Goal: Task Accomplishment & Management: Use online tool/utility

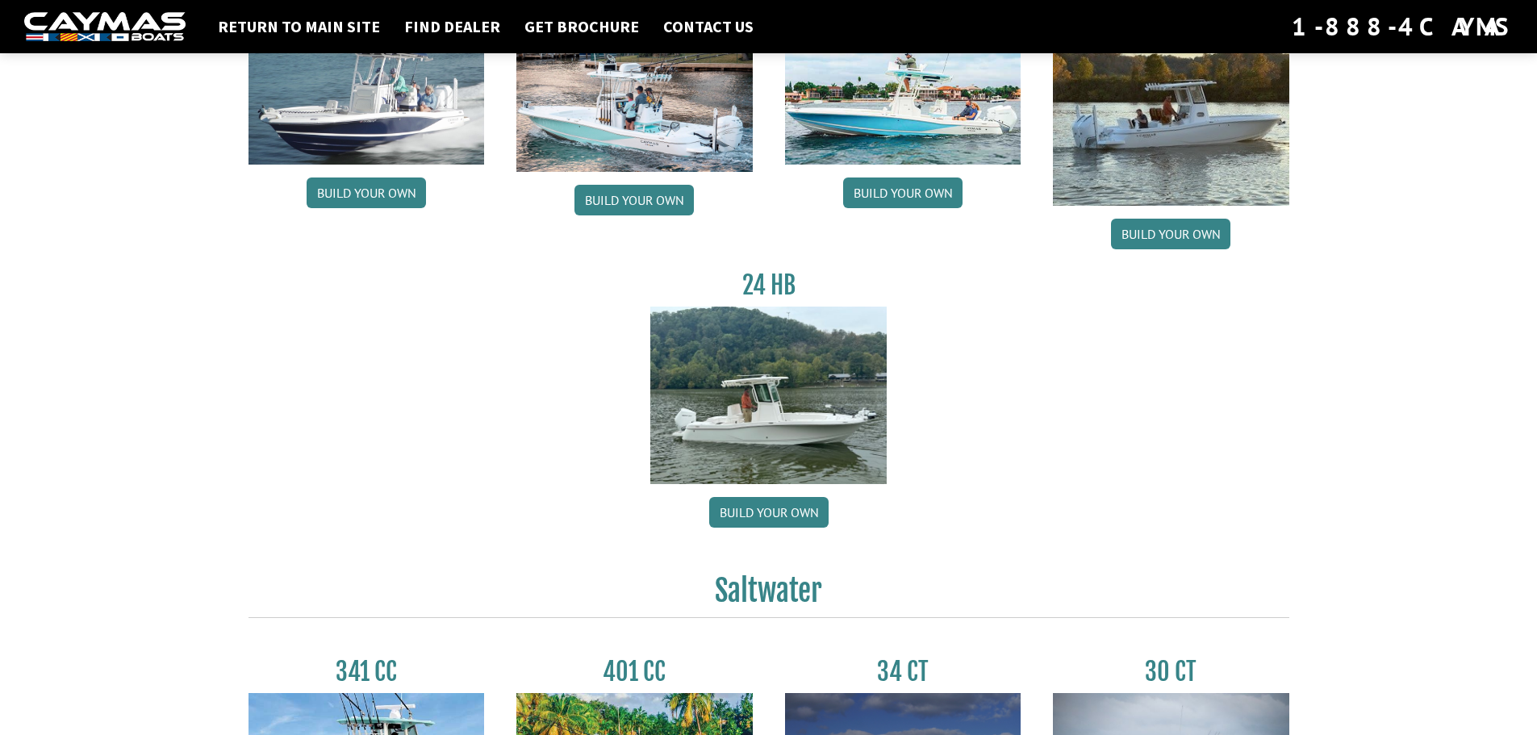
scroll to position [242, 0]
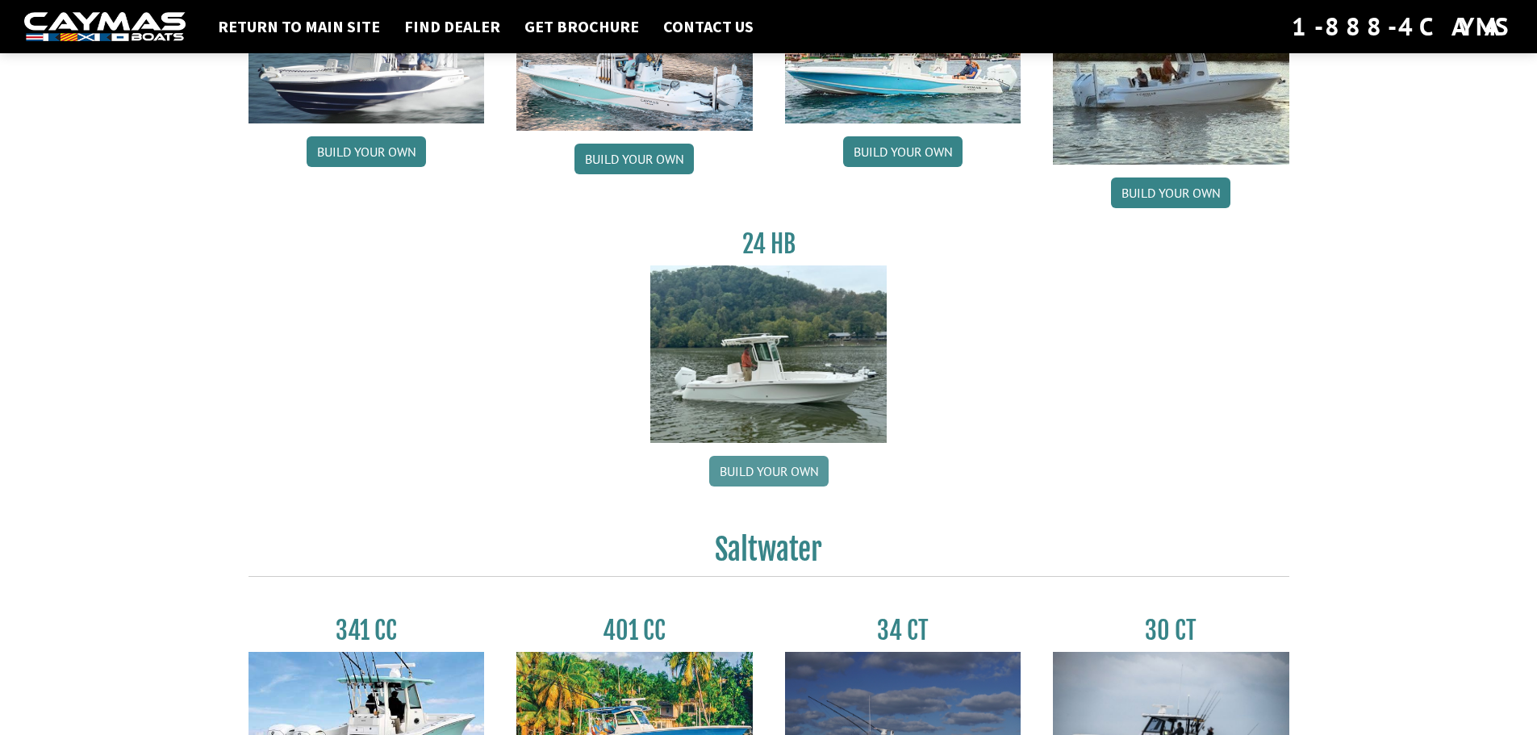
click at [774, 473] on link "Build your own" at bounding box center [768, 471] width 119 height 31
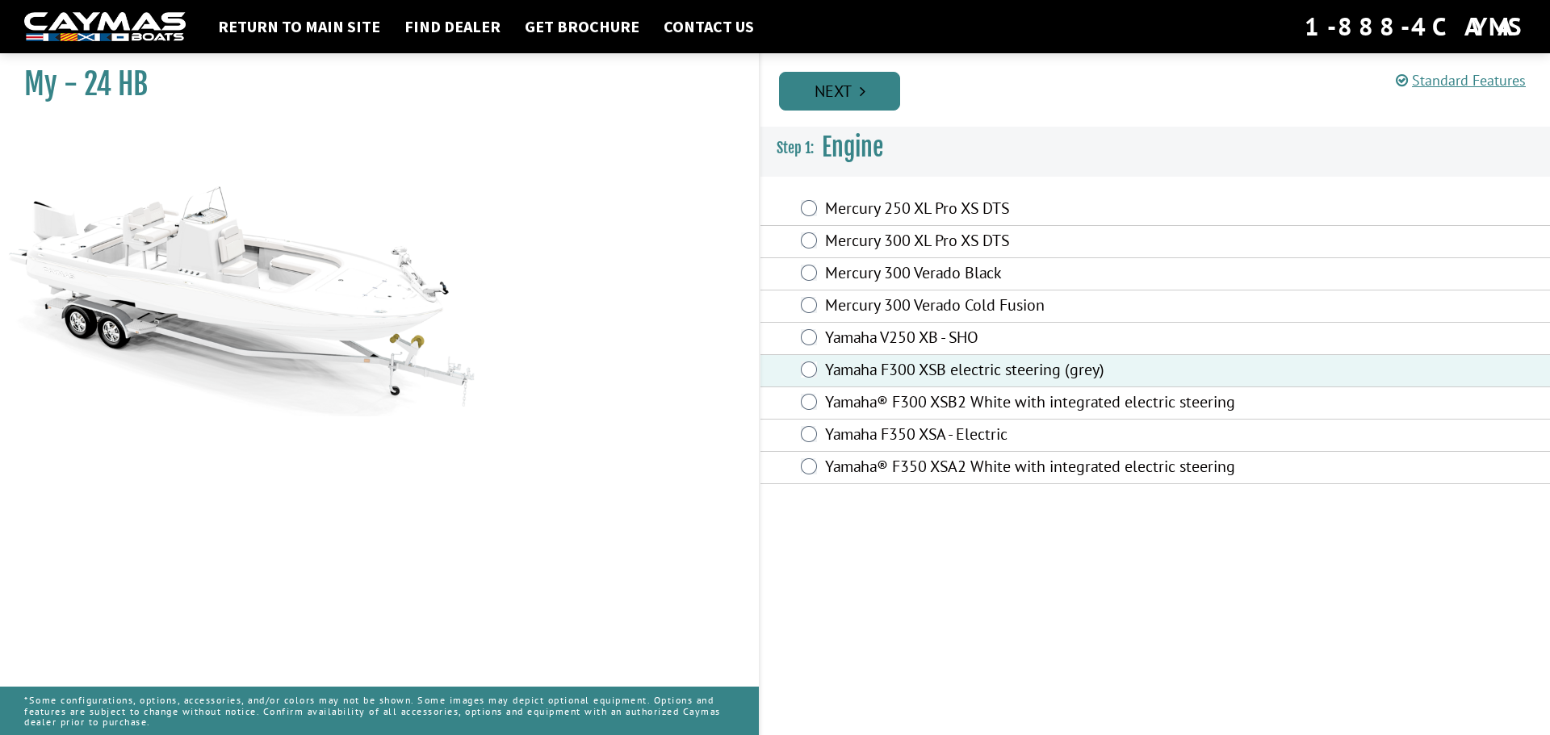
click at [834, 102] on link "Next" at bounding box center [839, 91] width 121 height 39
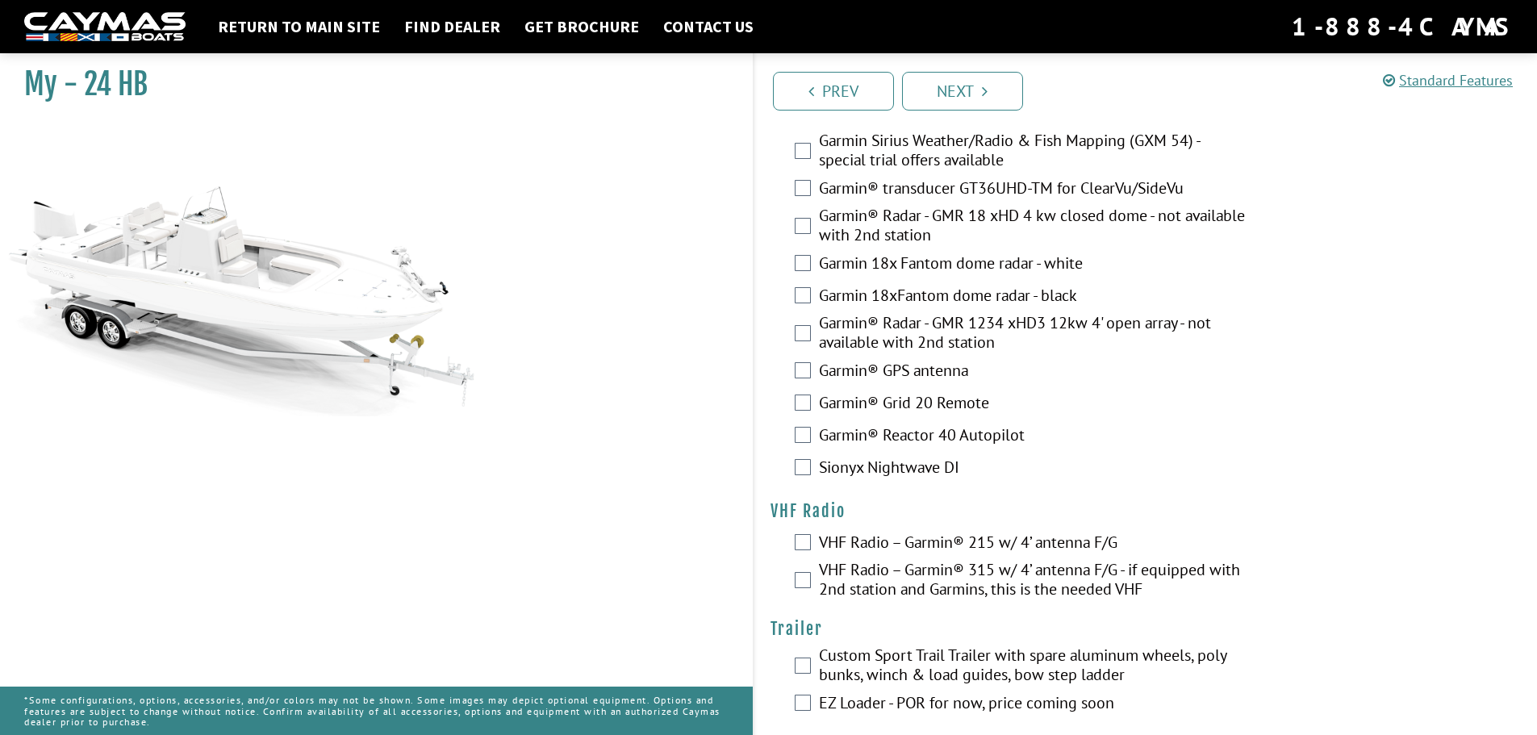
scroll to position [3546, 0]
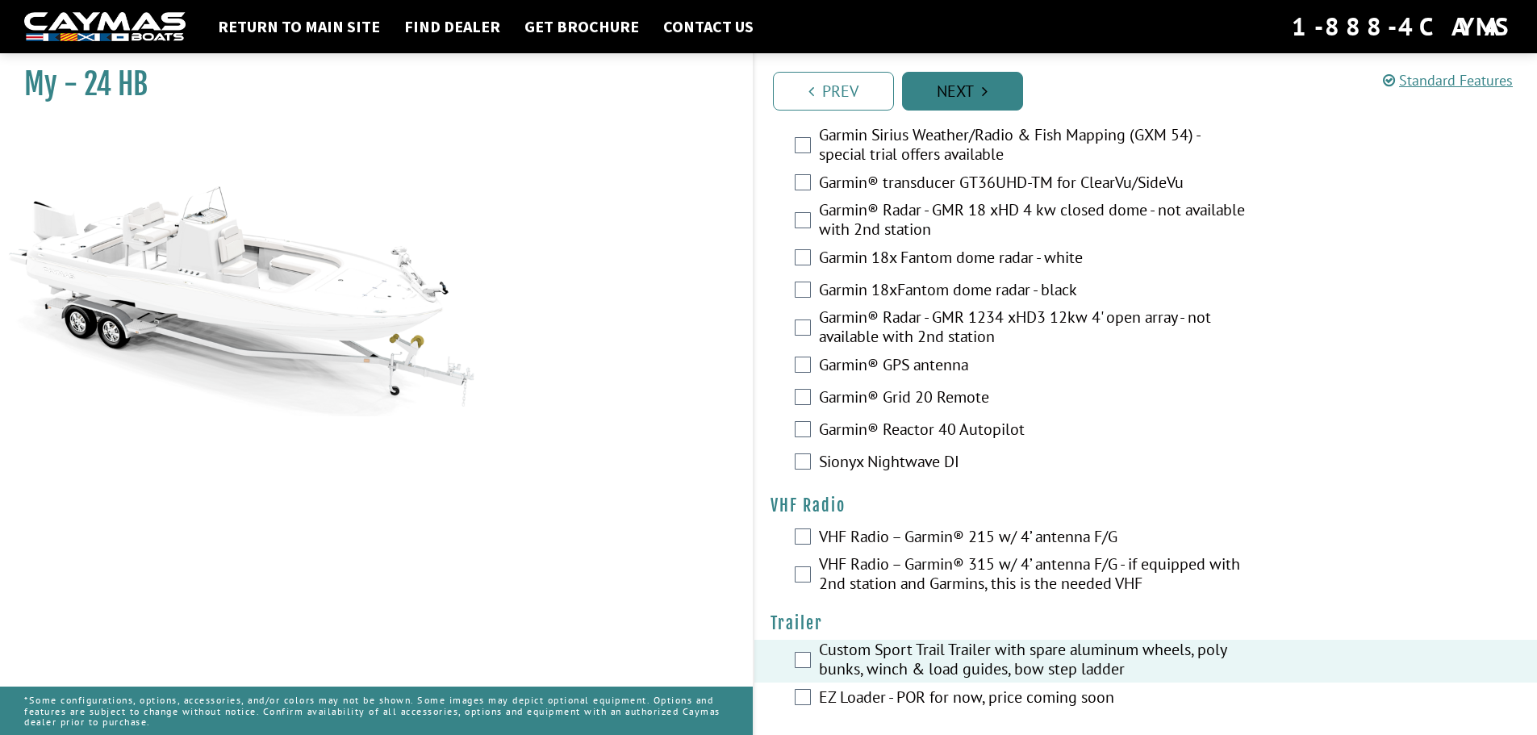
click at [1004, 103] on link "Next" at bounding box center [962, 91] width 121 height 39
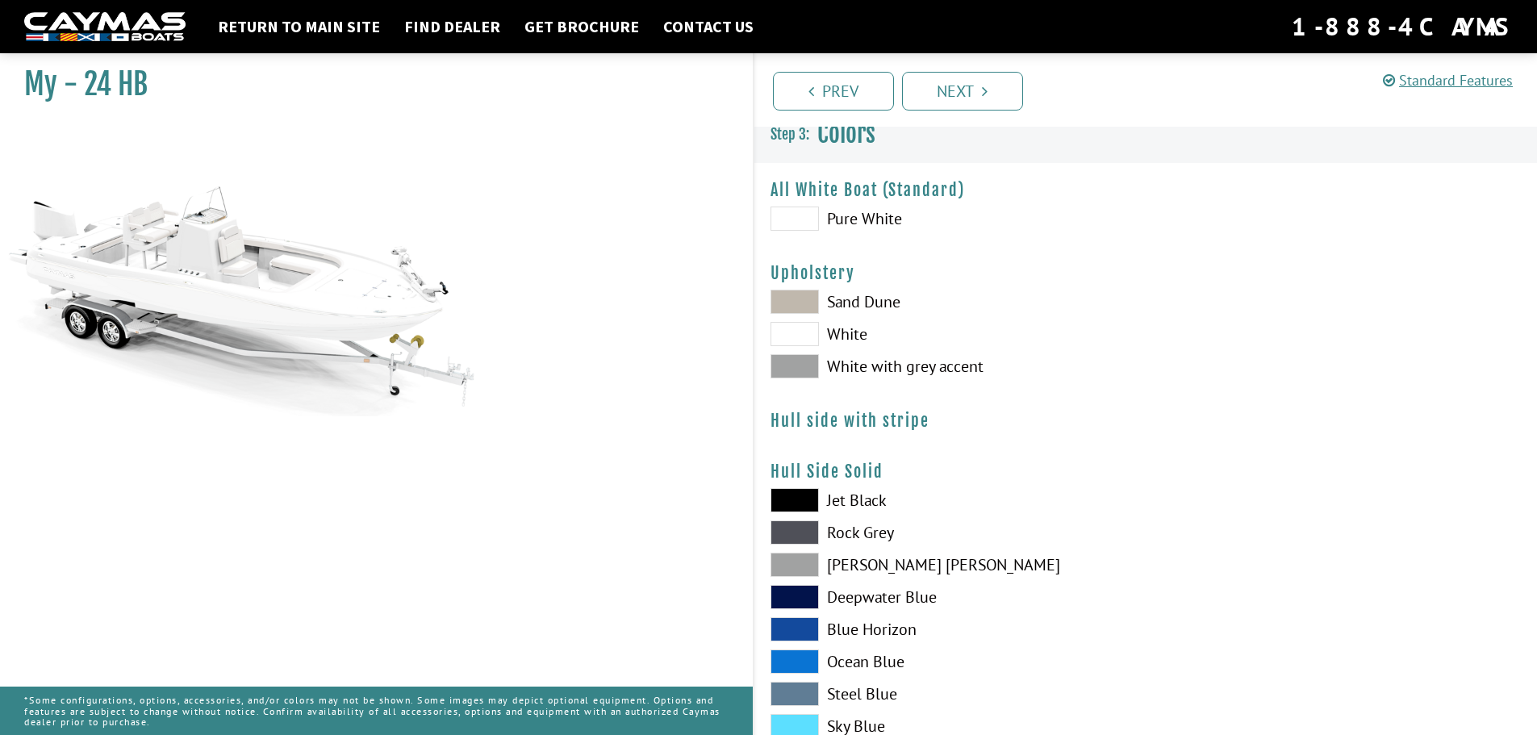
scroll to position [0, 0]
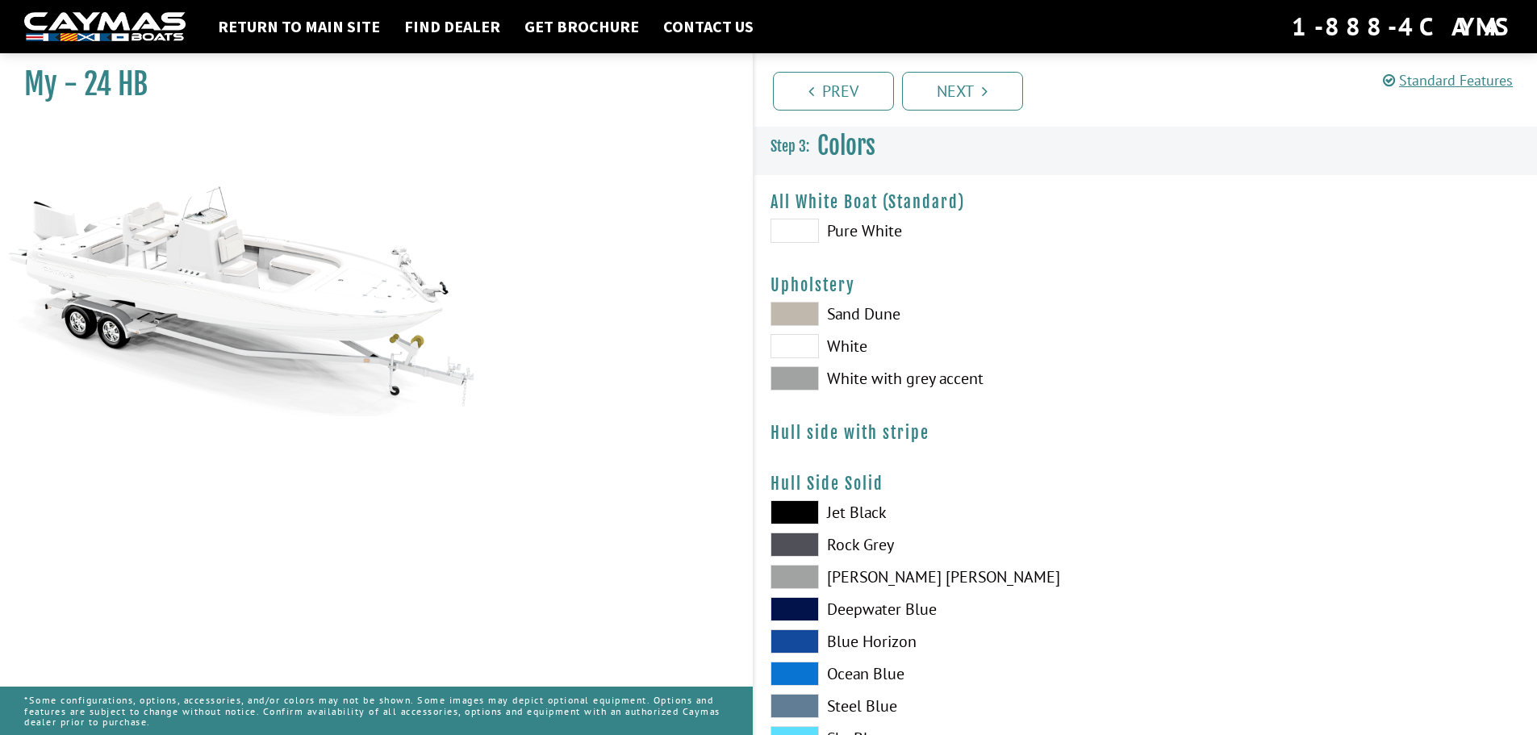
click at [795, 224] on span at bounding box center [795, 231] width 48 height 24
click at [805, 378] on span at bounding box center [795, 378] width 48 height 24
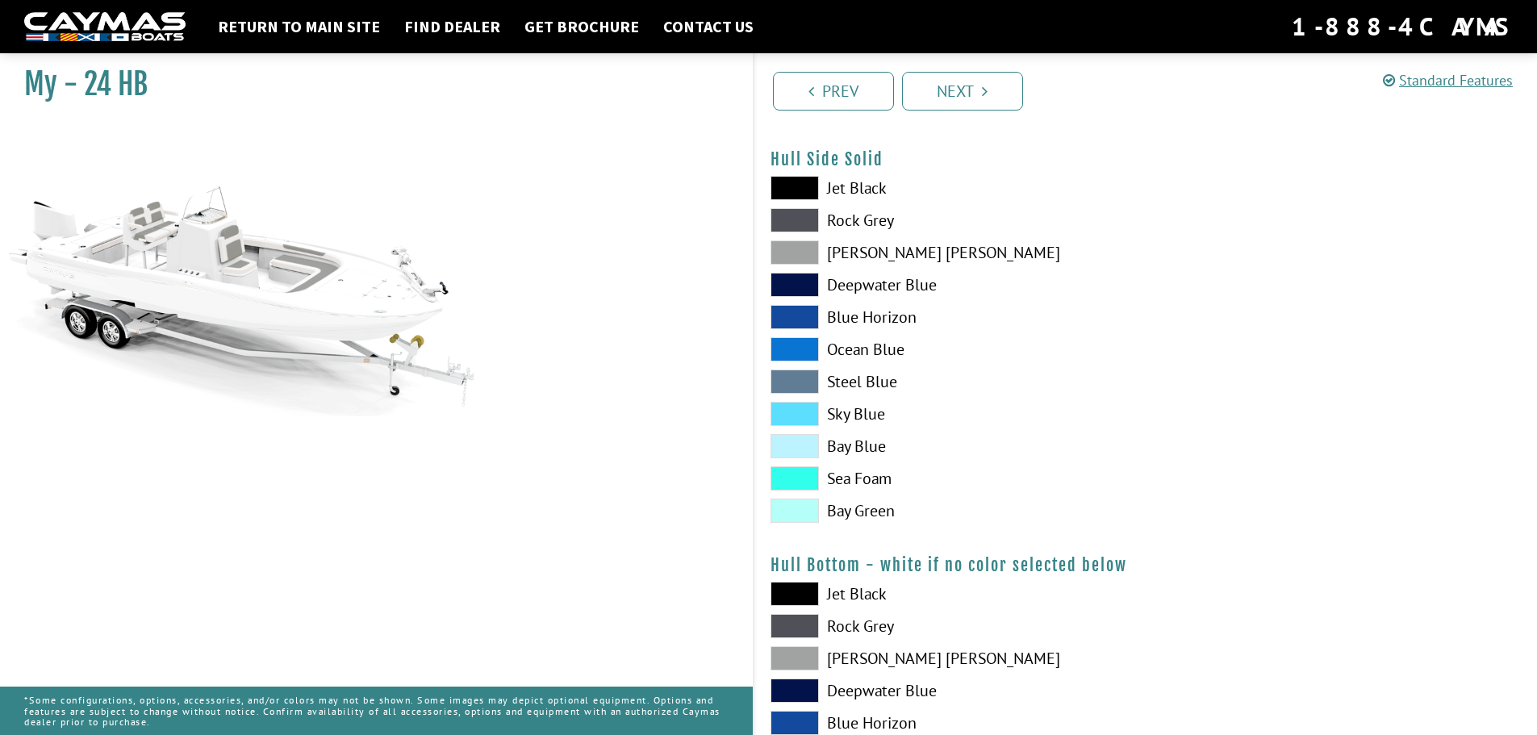
scroll to position [323, 0]
click at [800, 320] on span at bounding box center [795, 319] width 48 height 24
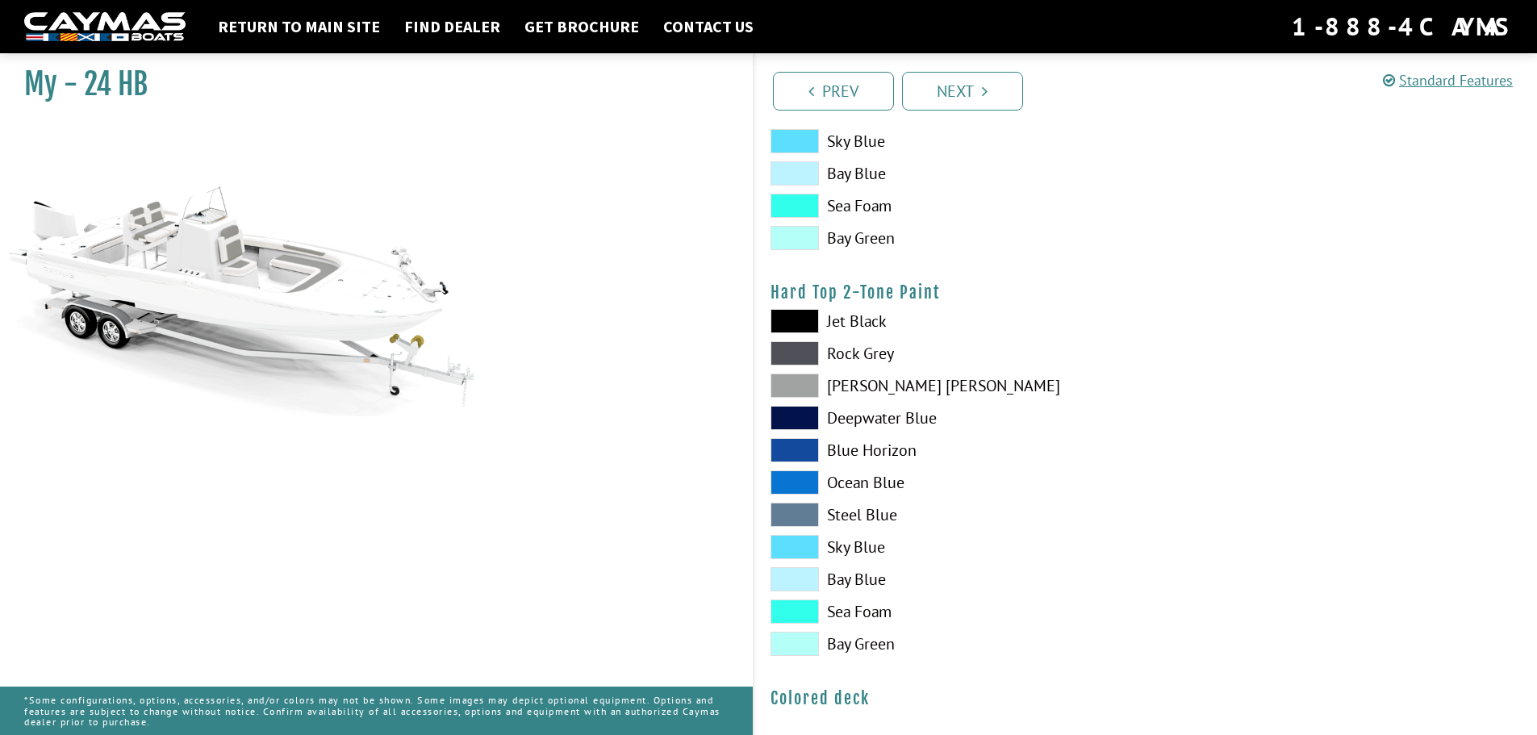
scroll to position [1023, 0]
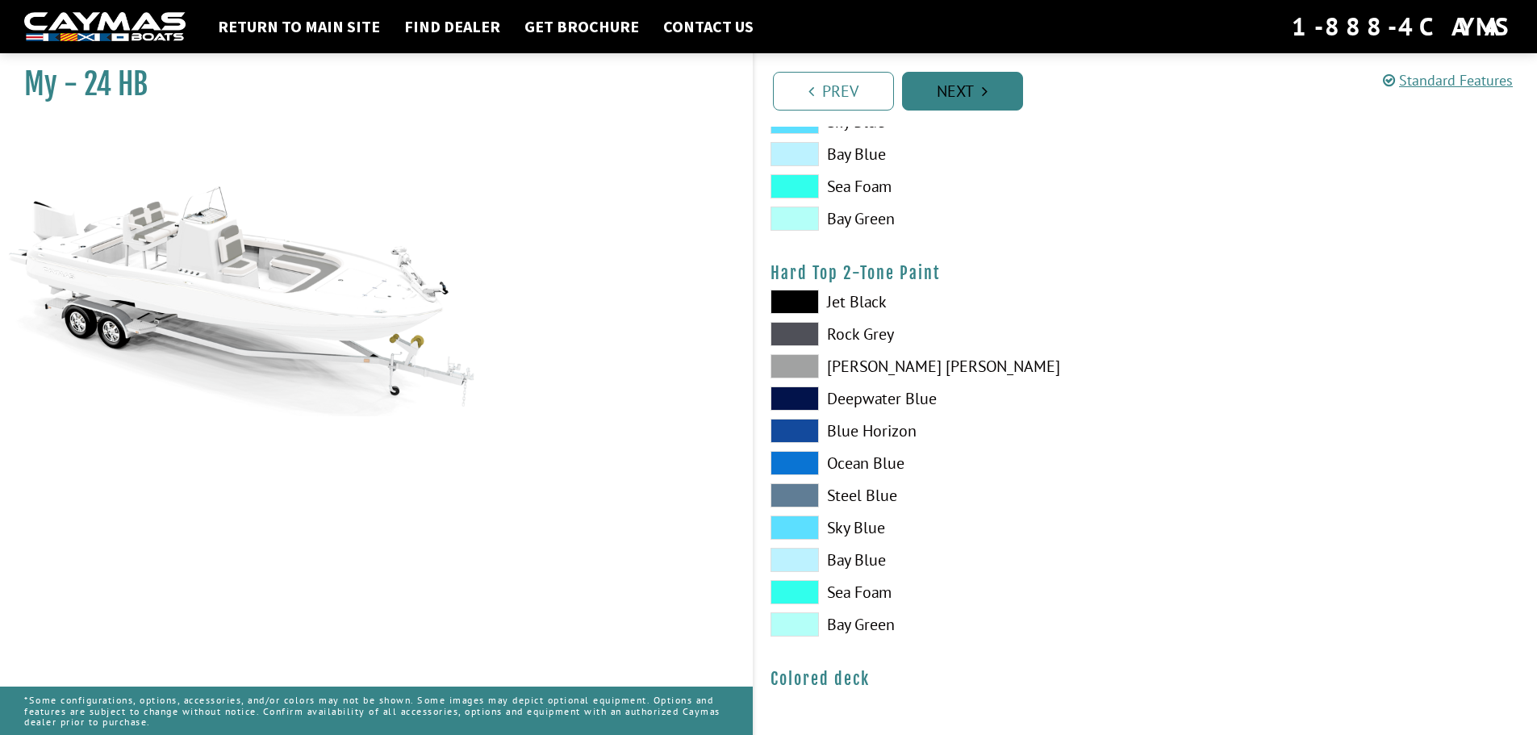
click at [986, 101] on link "Next" at bounding box center [962, 91] width 121 height 39
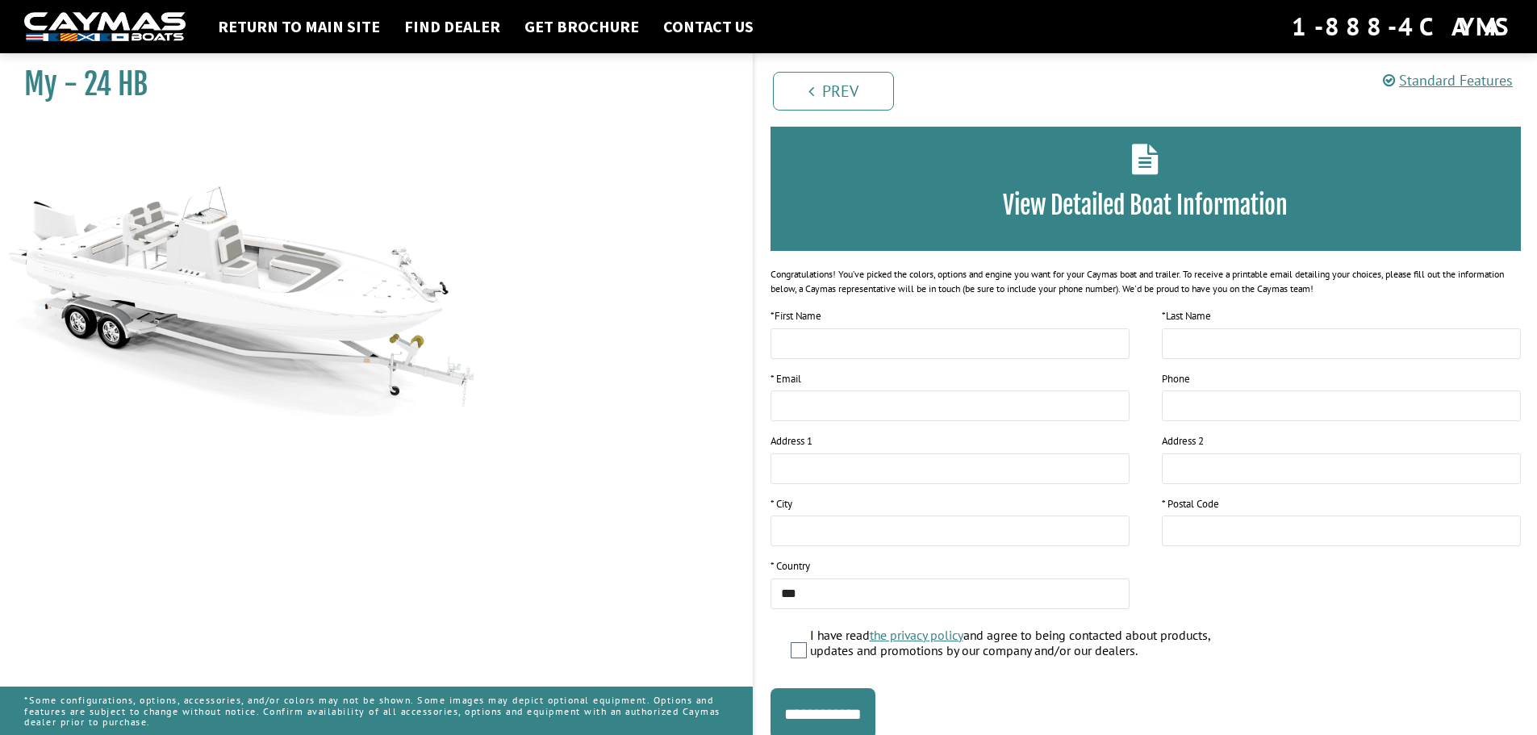
scroll to position [0, 0]
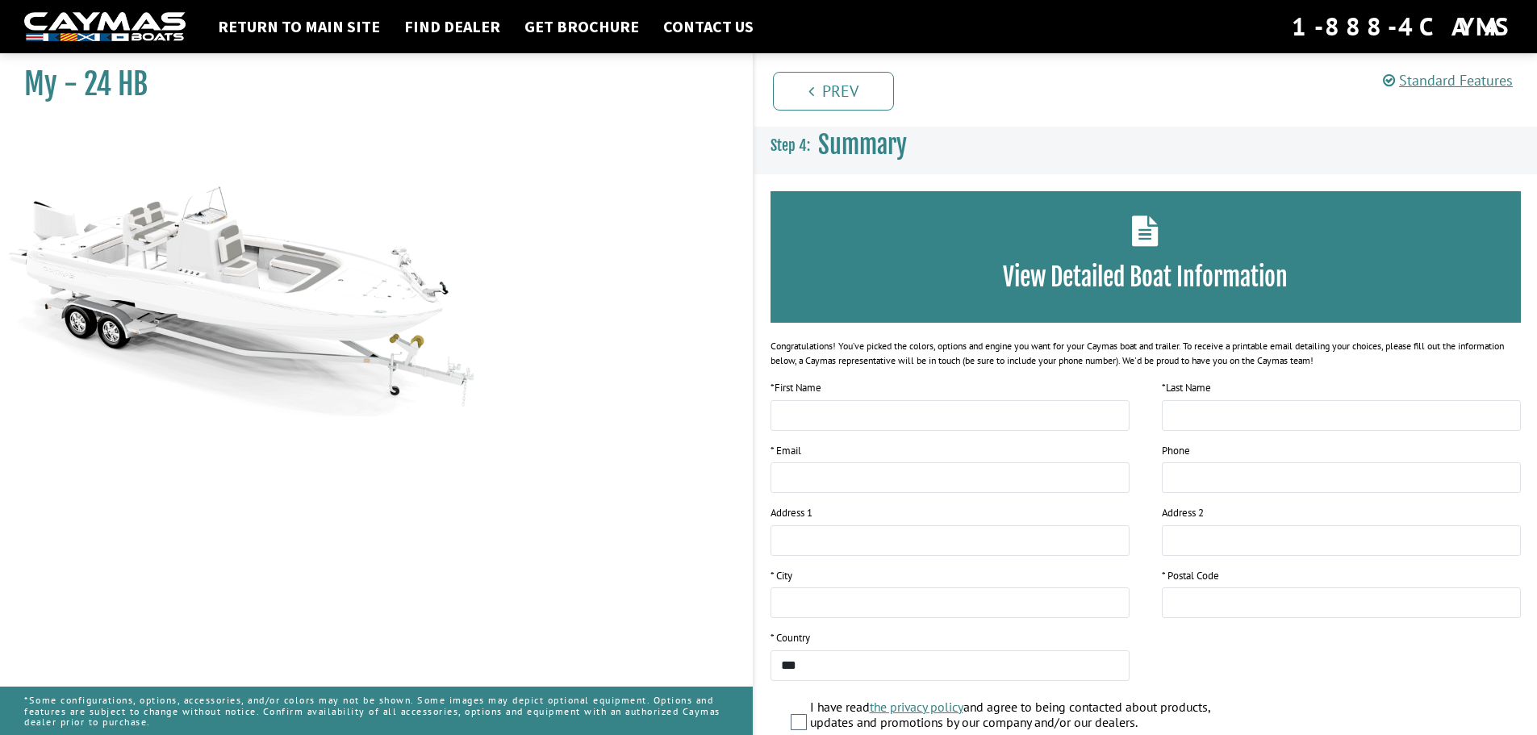
drag, startPoint x: 84, startPoint y: 83, endPoint x: 185, endPoint y: 83, distance: 100.9
click at [185, 83] on h1 "My - 24 HB" at bounding box center [368, 84] width 688 height 36
copy h1 "24 HB"
